Goal: Information Seeking & Learning: Find specific fact

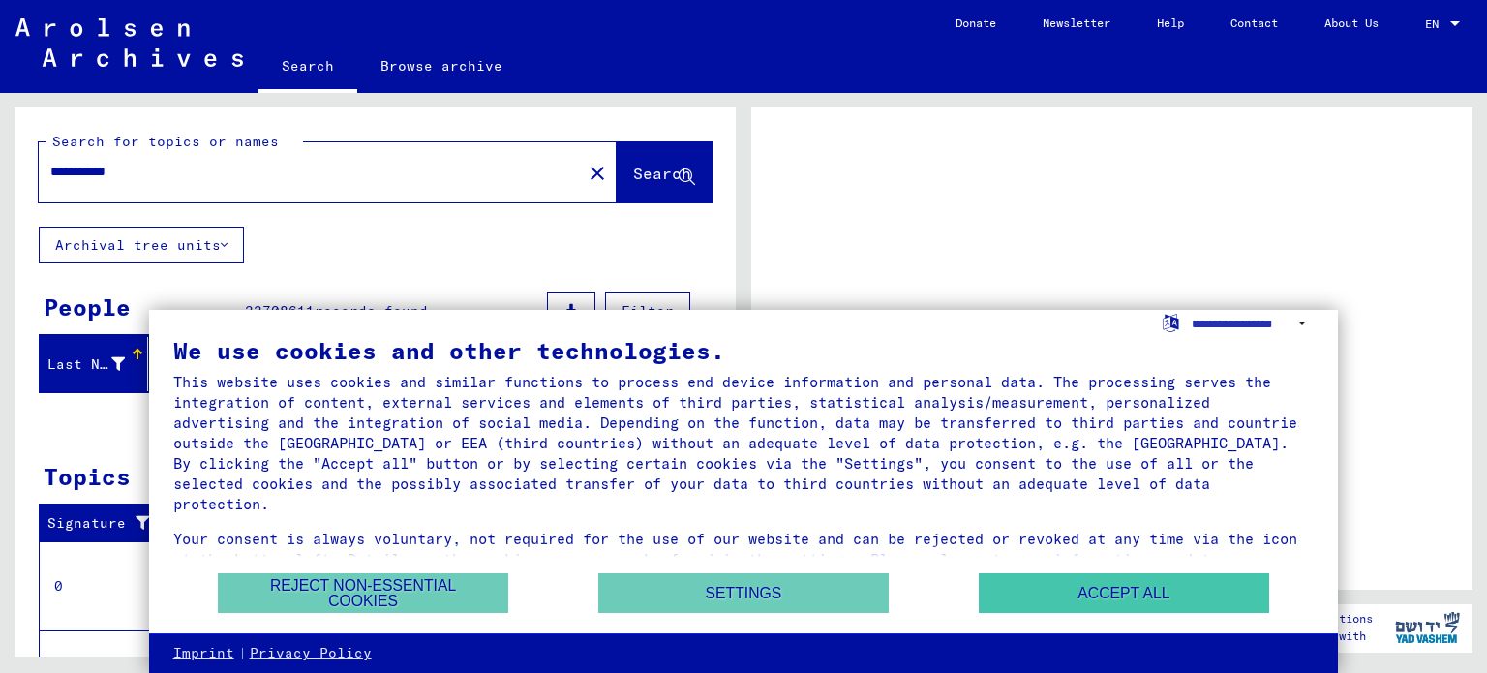
click at [1104, 594] on button "Accept all" at bounding box center [1124, 593] width 290 height 40
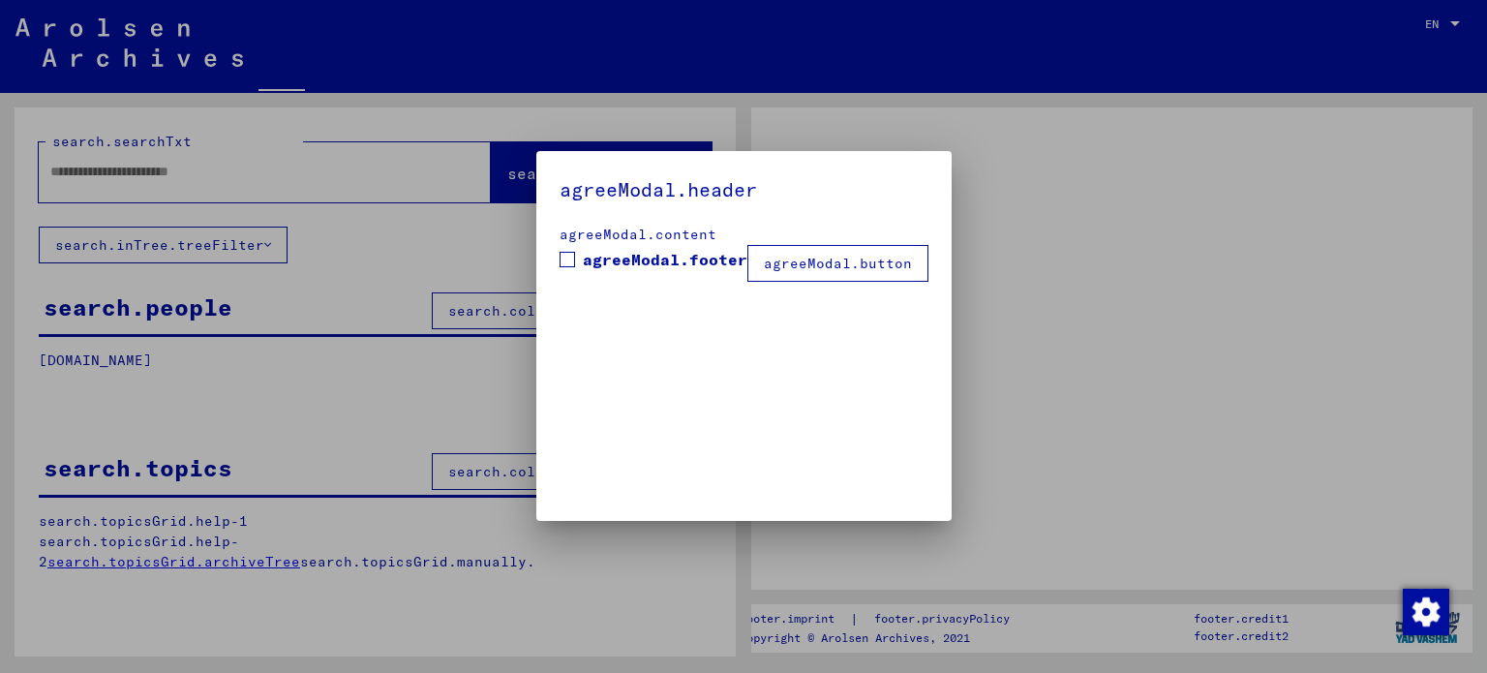
type input "**********"
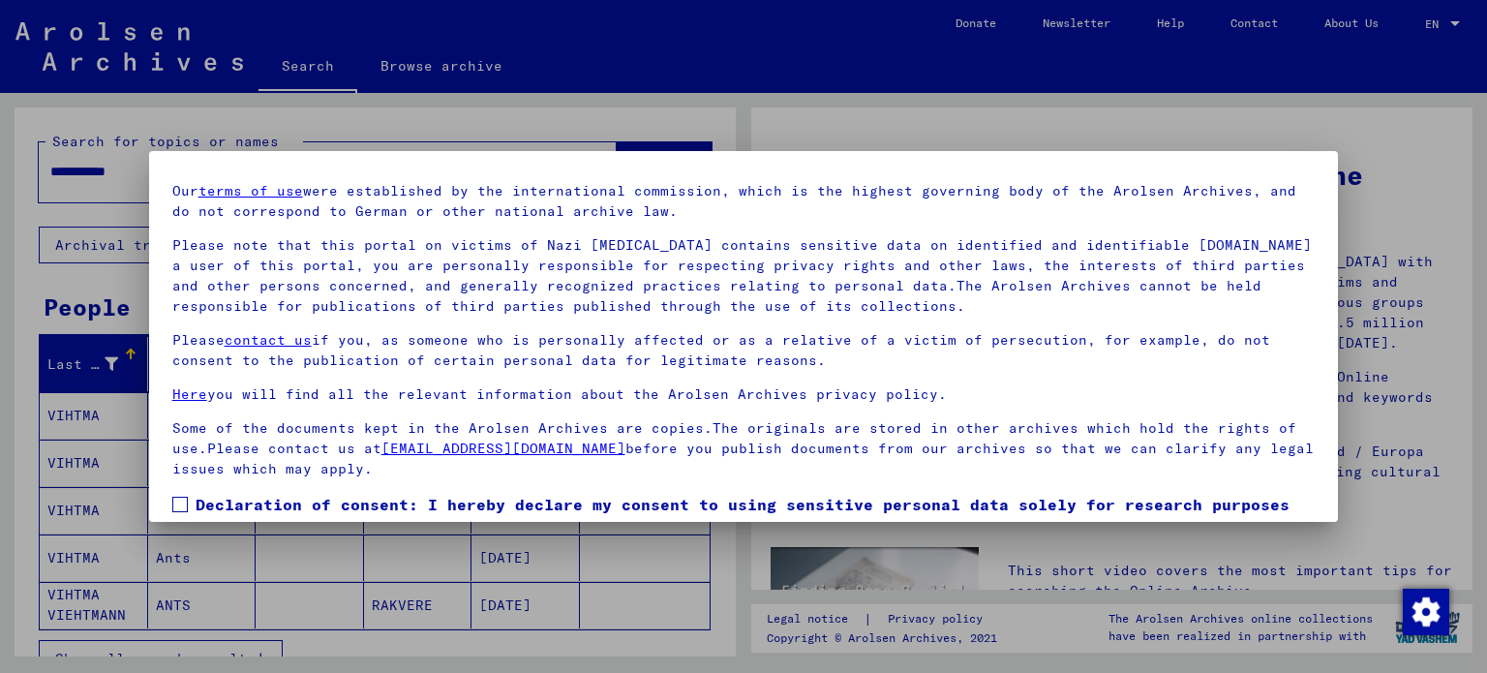
scroll to position [164, 0]
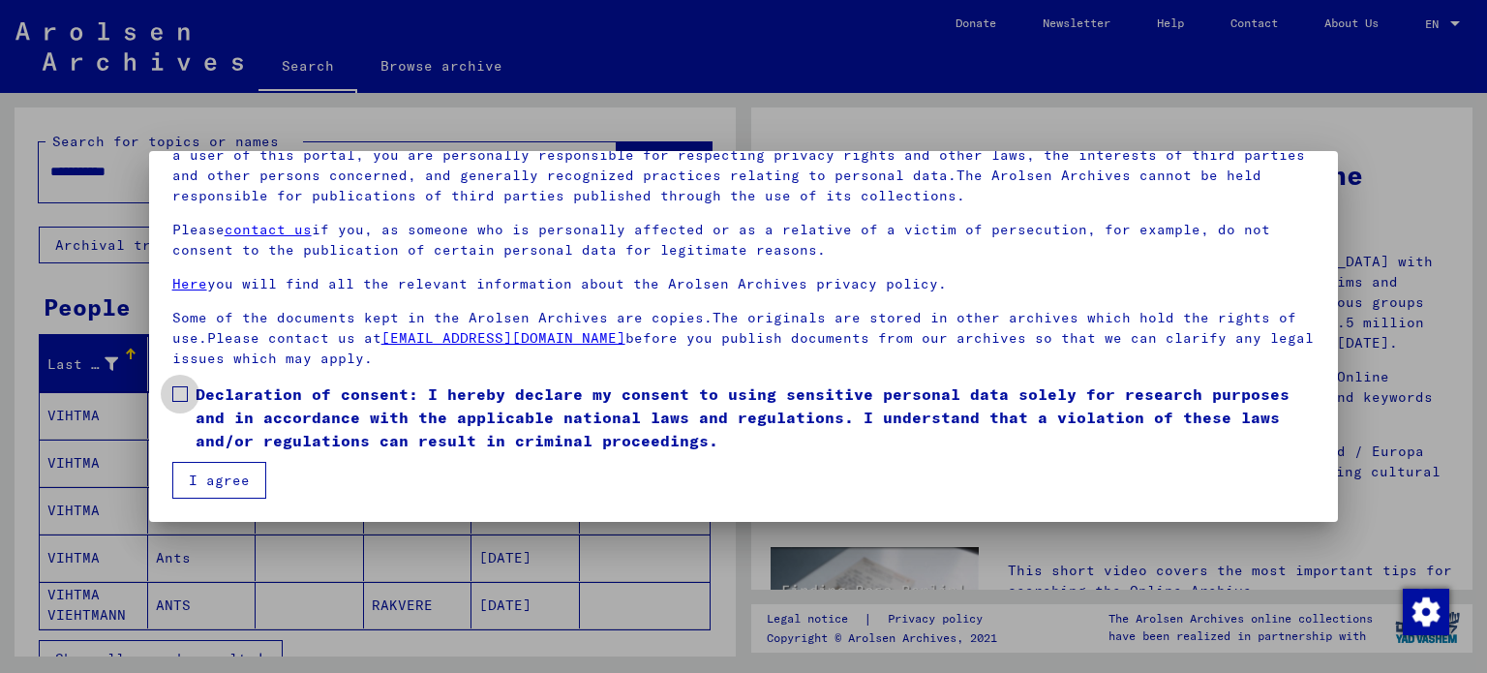
click at [181, 387] on span at bounding box center [179, 393] width 15 height 15
click at [214, 484] on button "I agree" at bounding box center [219, 480] width 94 height 37
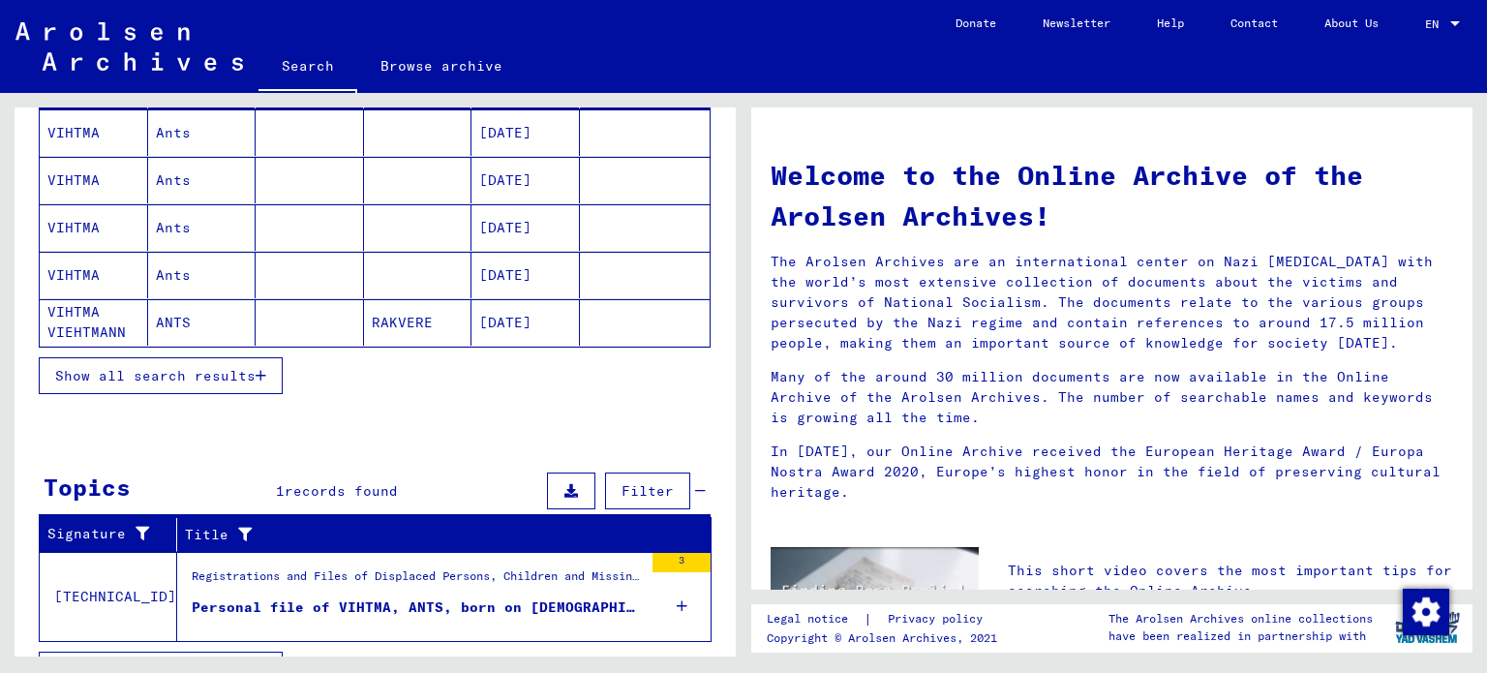
scroll to position [318, 0]
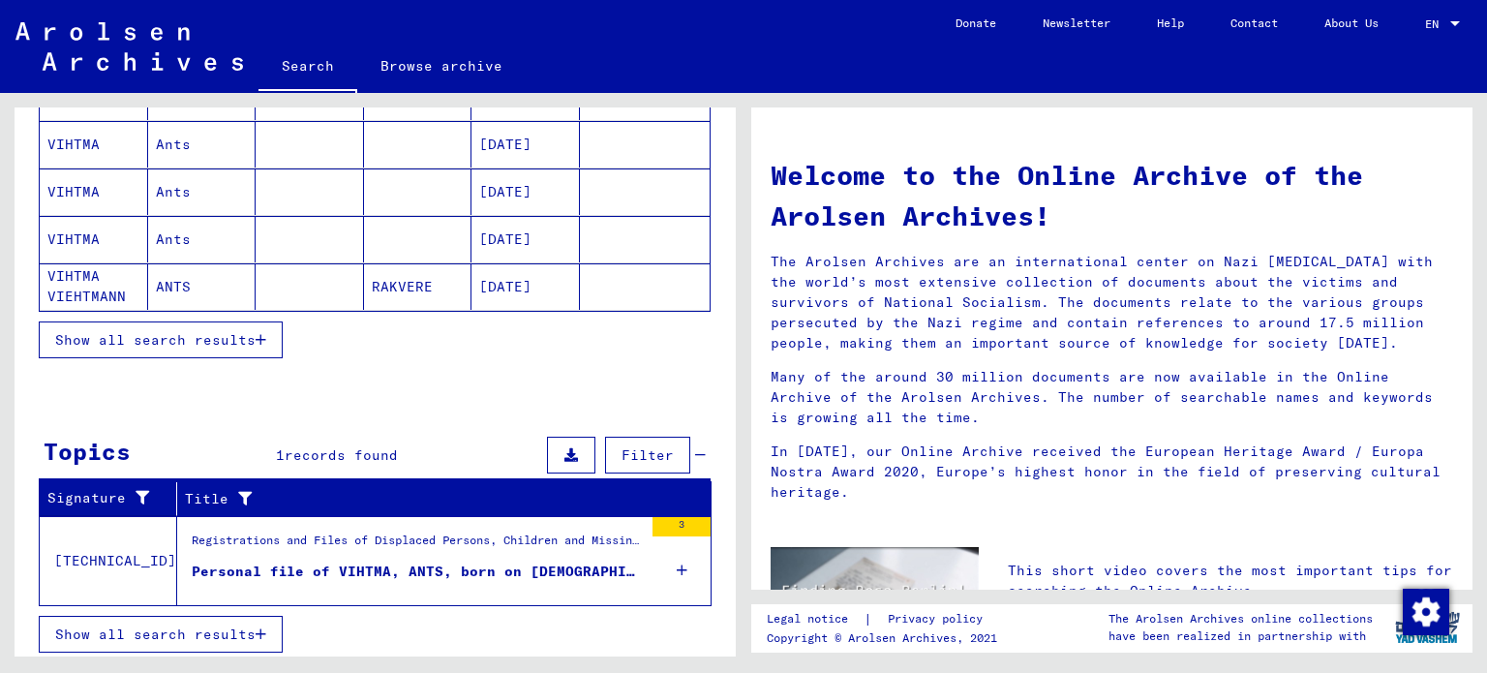
click at [177, 632] on span "Show all search results" at bounding box center [155, 633] width 200 height 17
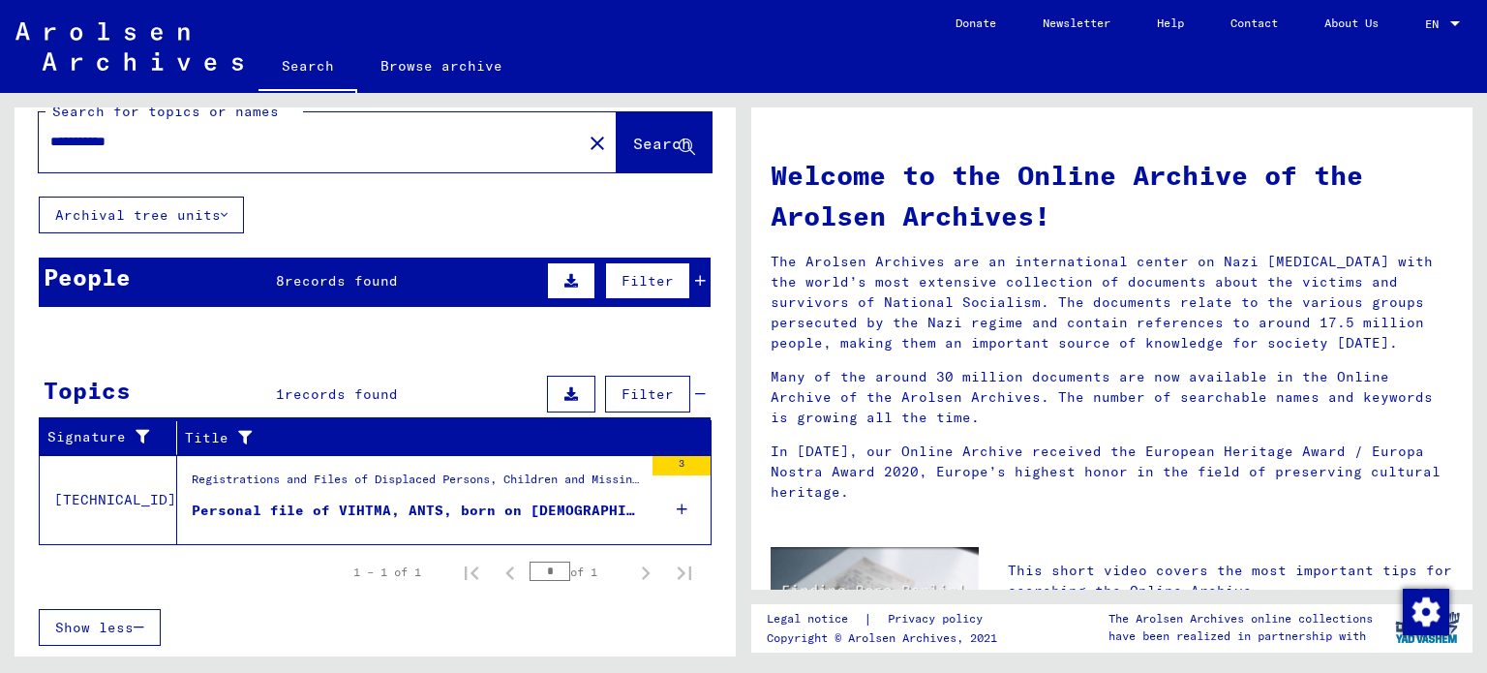
scroll to position [25, 0]
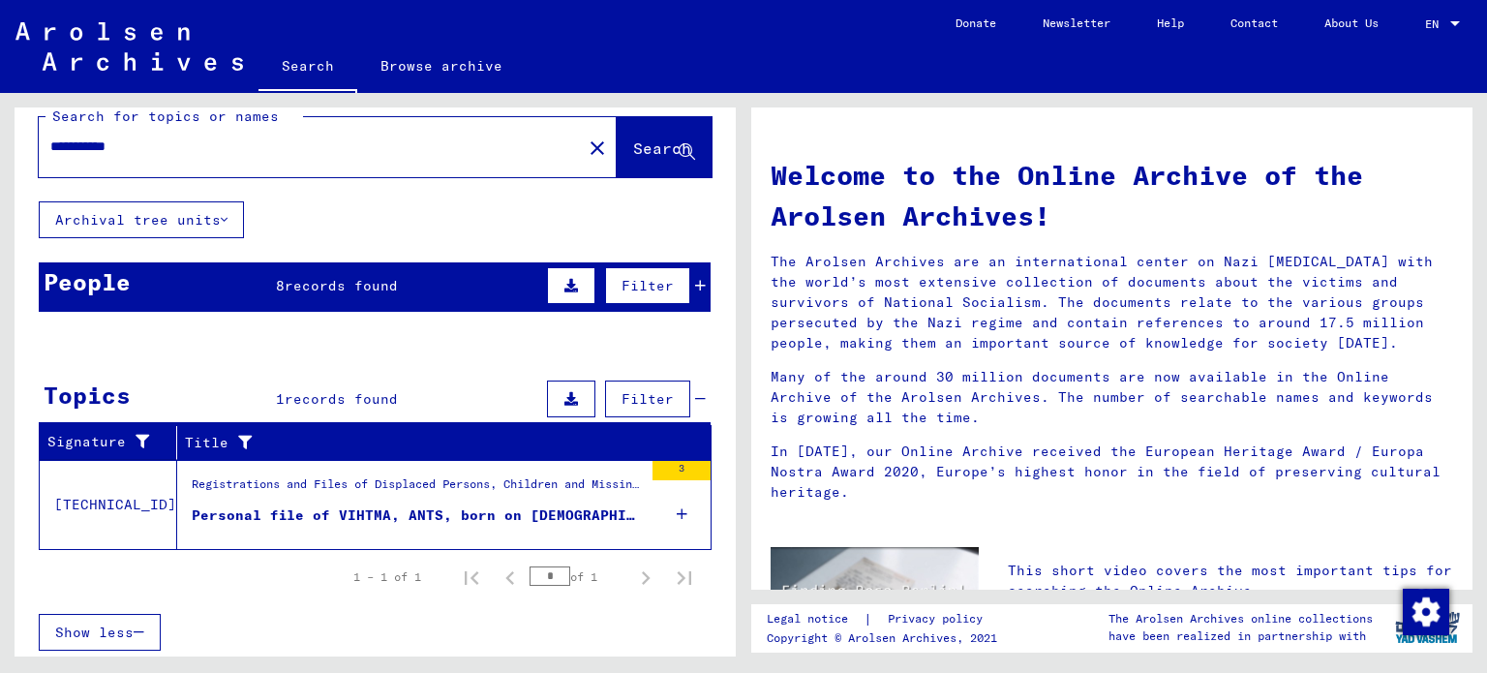
click at [226, 608] on div "Show all search results" at bounding box center [375, 633] width 672 height 56
click at [259, 511] on div "Personal file of VIHTMA, ANTS, born on [DEMOGRAPHIC_DATA], born in [GEOGRAPHIC_…" at bounding box center [417, 515] width 451 height 20
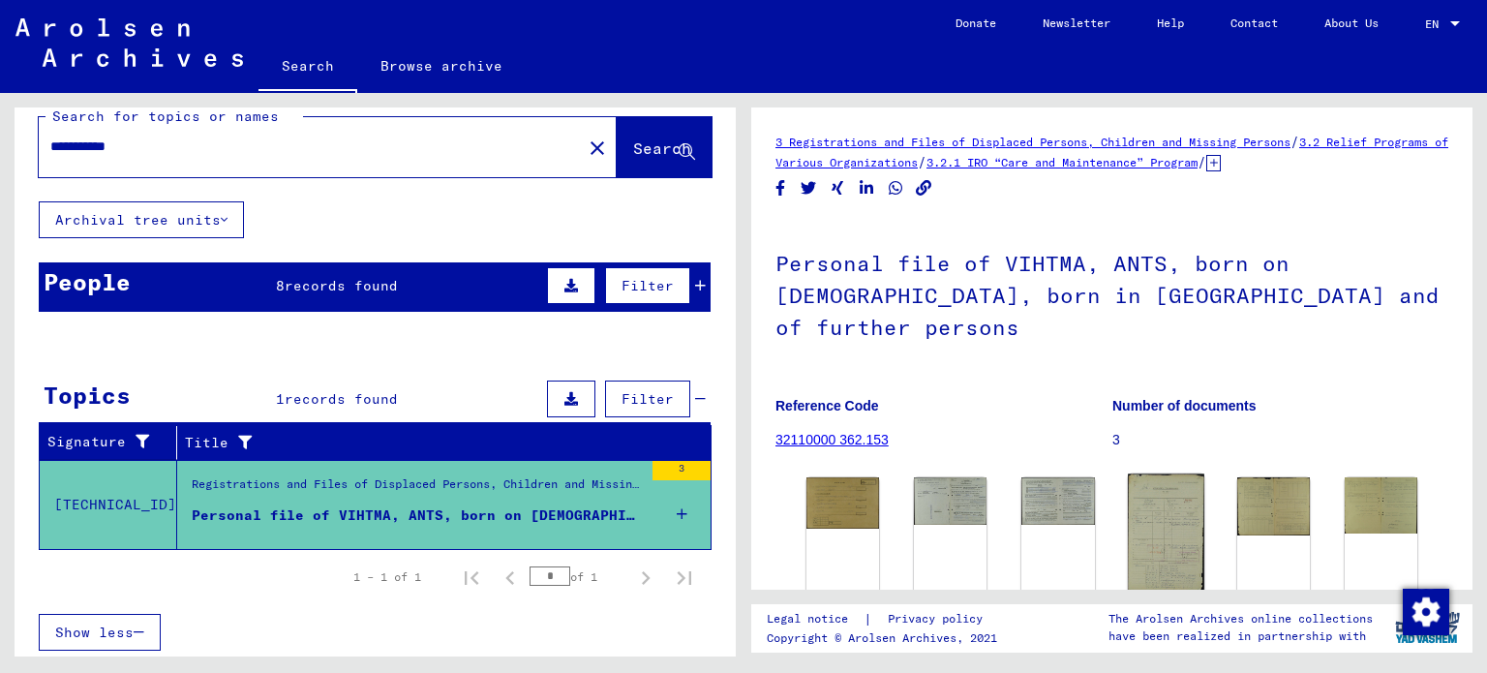
click at [1147, 479] on img at bounding box center [1166, 533] width 76 height 119
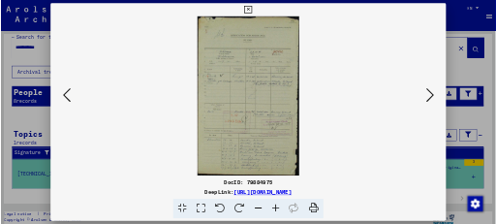
scroll to position [24, 0]
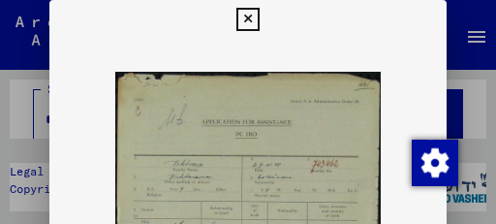
drag, startPoint x: 323, startPoint y: 130, endPoint x: 326, endPoint y: 115, distance: 14.8
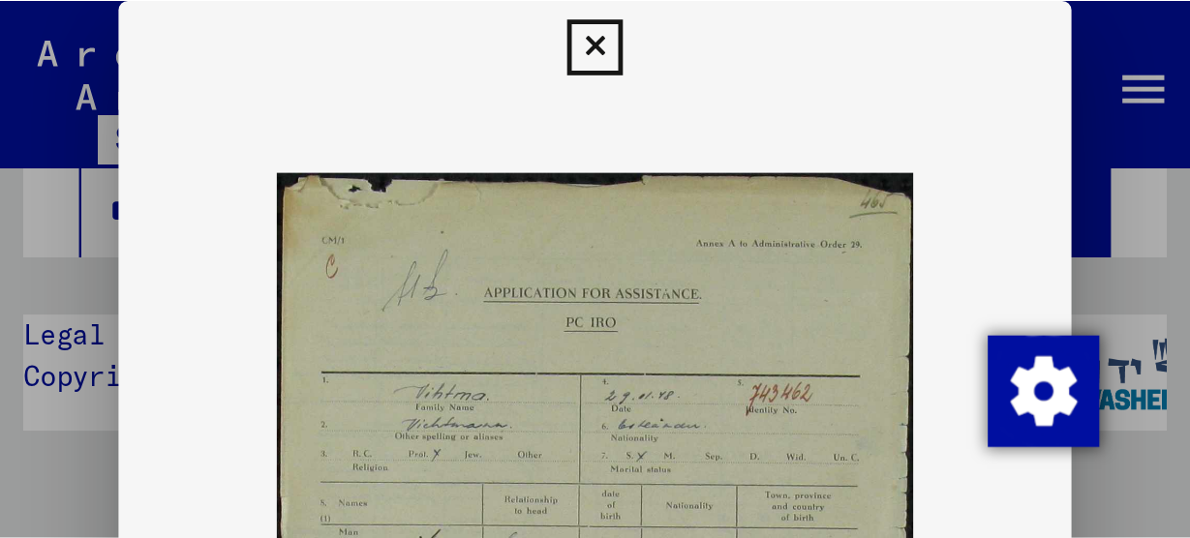
scroll to position [45, 0]
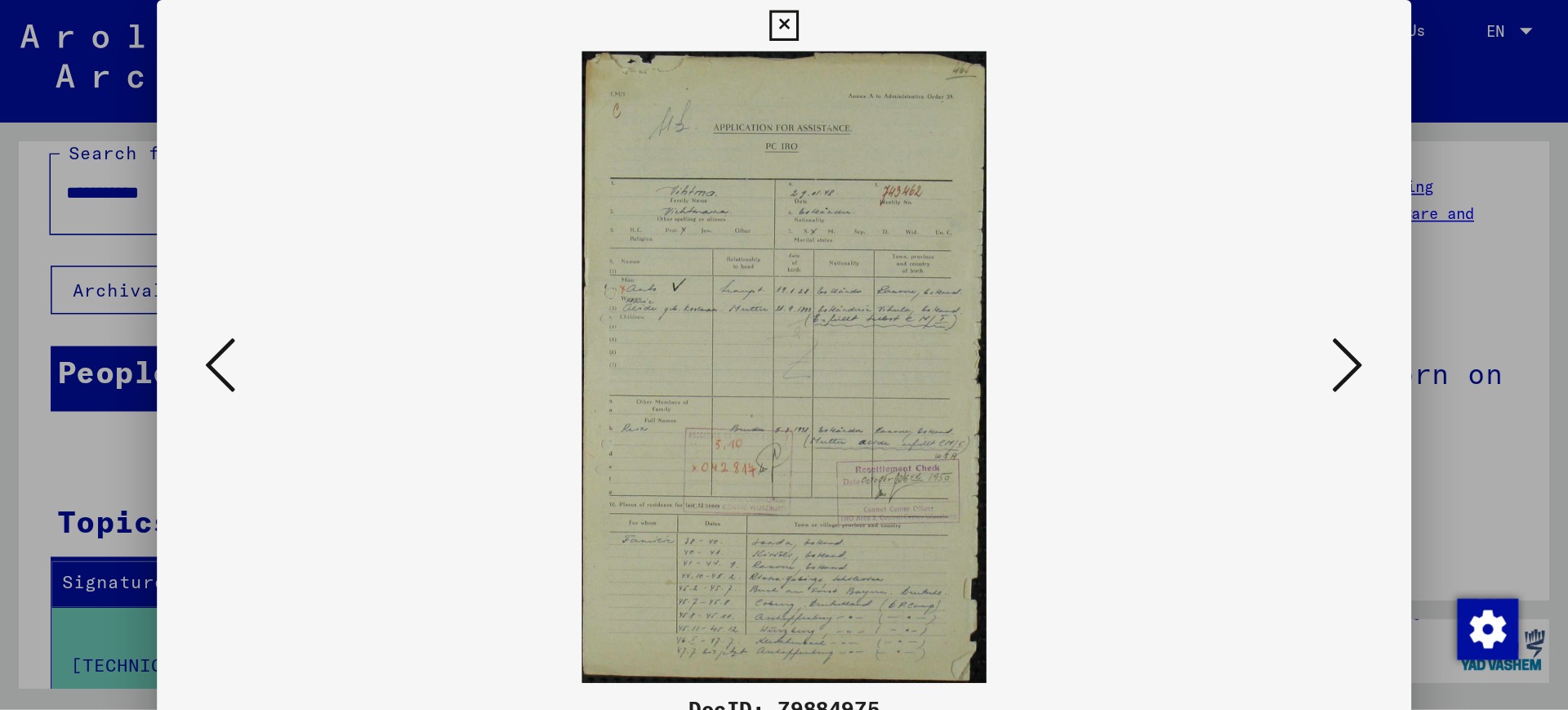
scroll to position [0, 0]
drag, startPoint x: 298, startPoint y: 149, endPoint x: 717, endPoint y: 356, distance: 467.3
click at [717, 356] on img at bounding box center [502, 235] width 692 height 404
click at [858, 233] on icon at bounding box center [862, 234] width 19 height 39
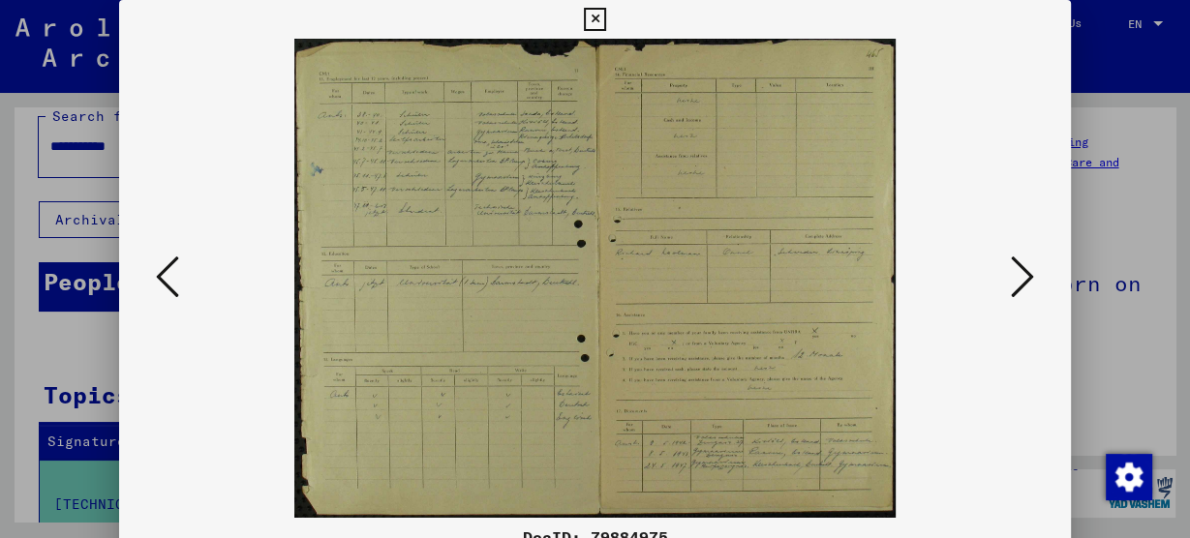
click at [1017, 276] on icon at bounding box center [1021, 277] width 23 height 46
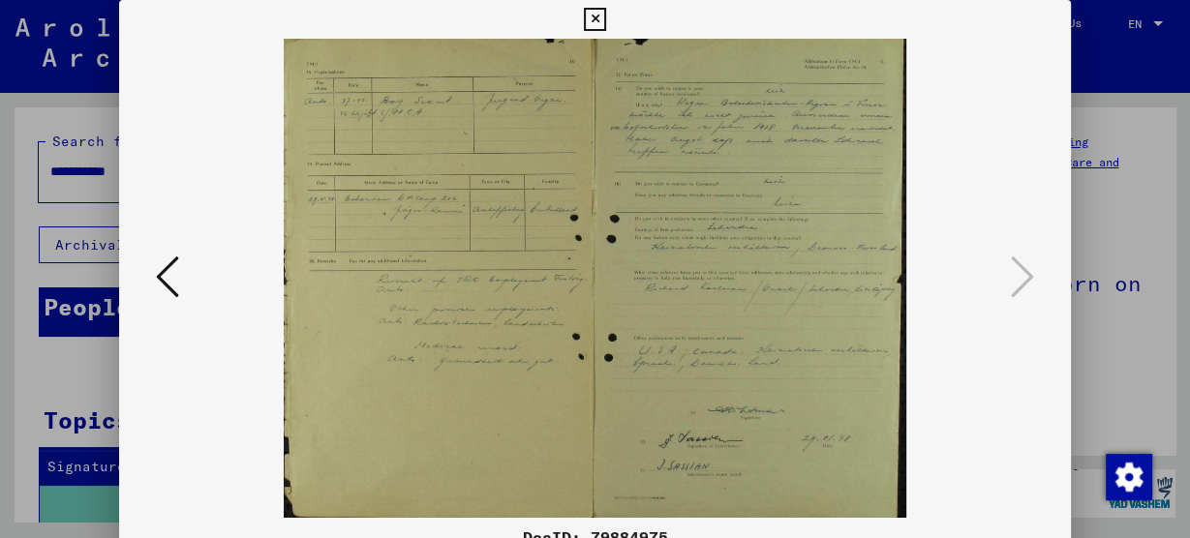
drag, startPoint x: 240, startPoint y: 314, endPoint x: 689, endPoint y: 305, distance: 449.2
click at [689, 305] on img at bounding box center [595, 278] width 820 height 479
click at [162, 269] on icon at bounding box center [167, 277] width 23 height 46
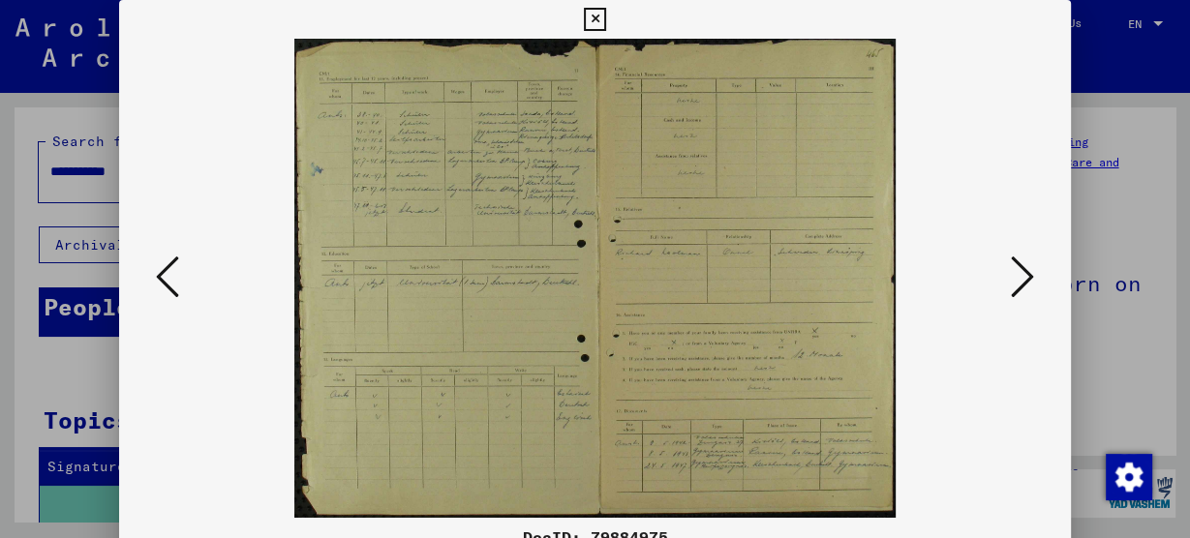
click at [162, 269] on icon at bounding box center [167, 277] width 23 height 46
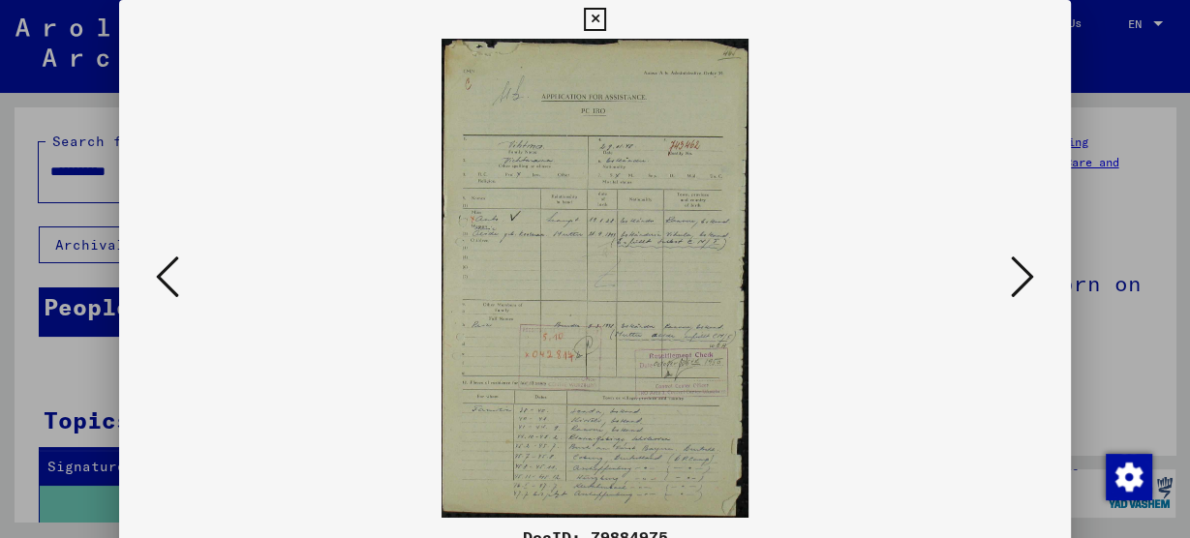
click at [162, 269] on icon at bounding box center [167, 277] width 23 height 46
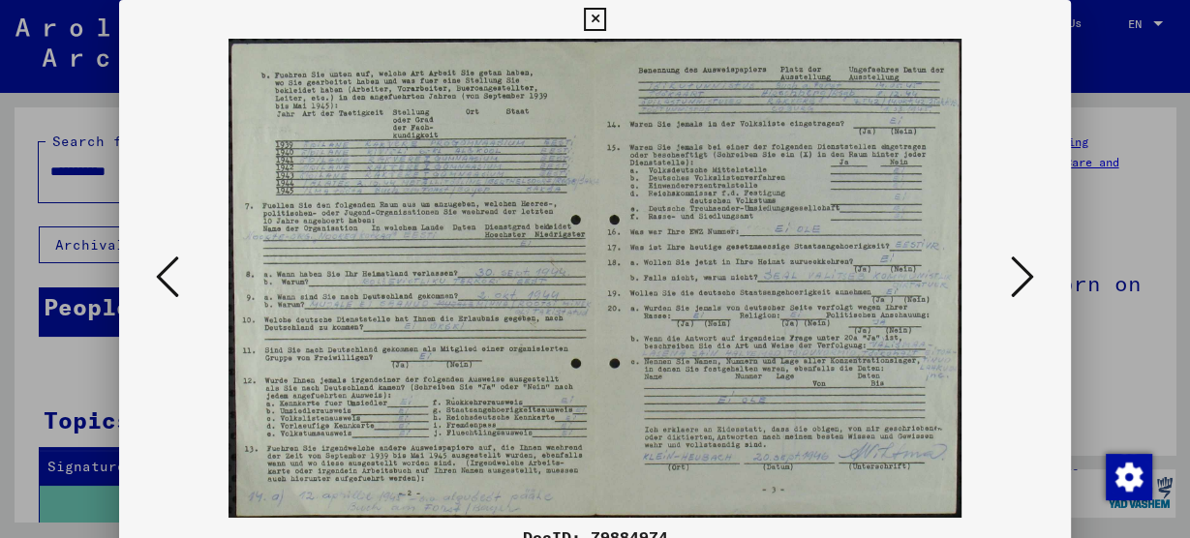
click at [162, 269] on icon at bounding box center [167, 277] width 23 height 46
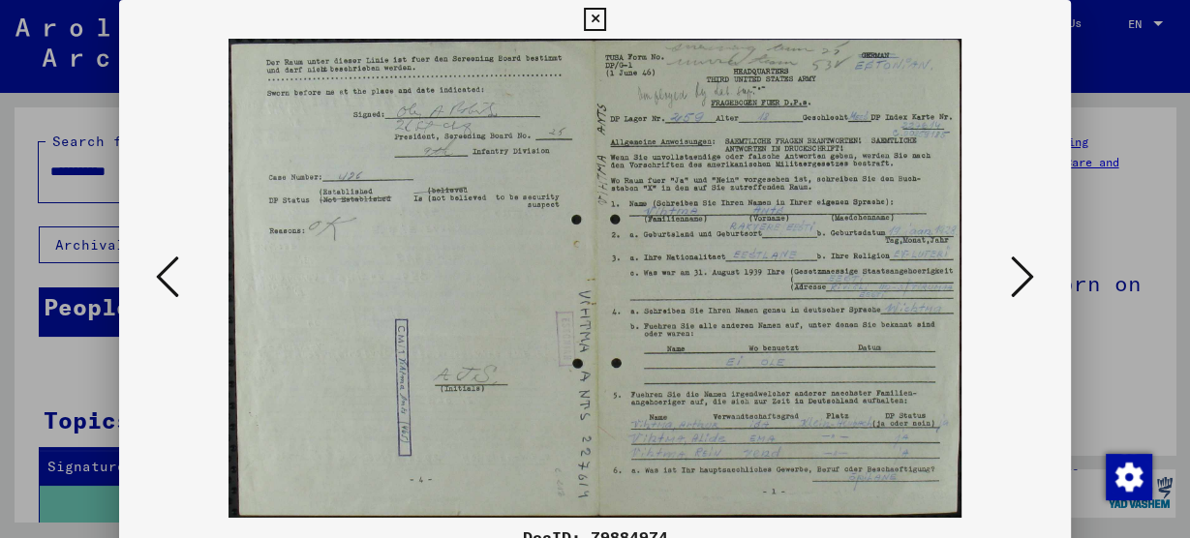
click at [162, 269] on icon at bounding box center [167, 277] width 23 height 46
